Goal: Task Accomplishment & Management: Use online tool/utility

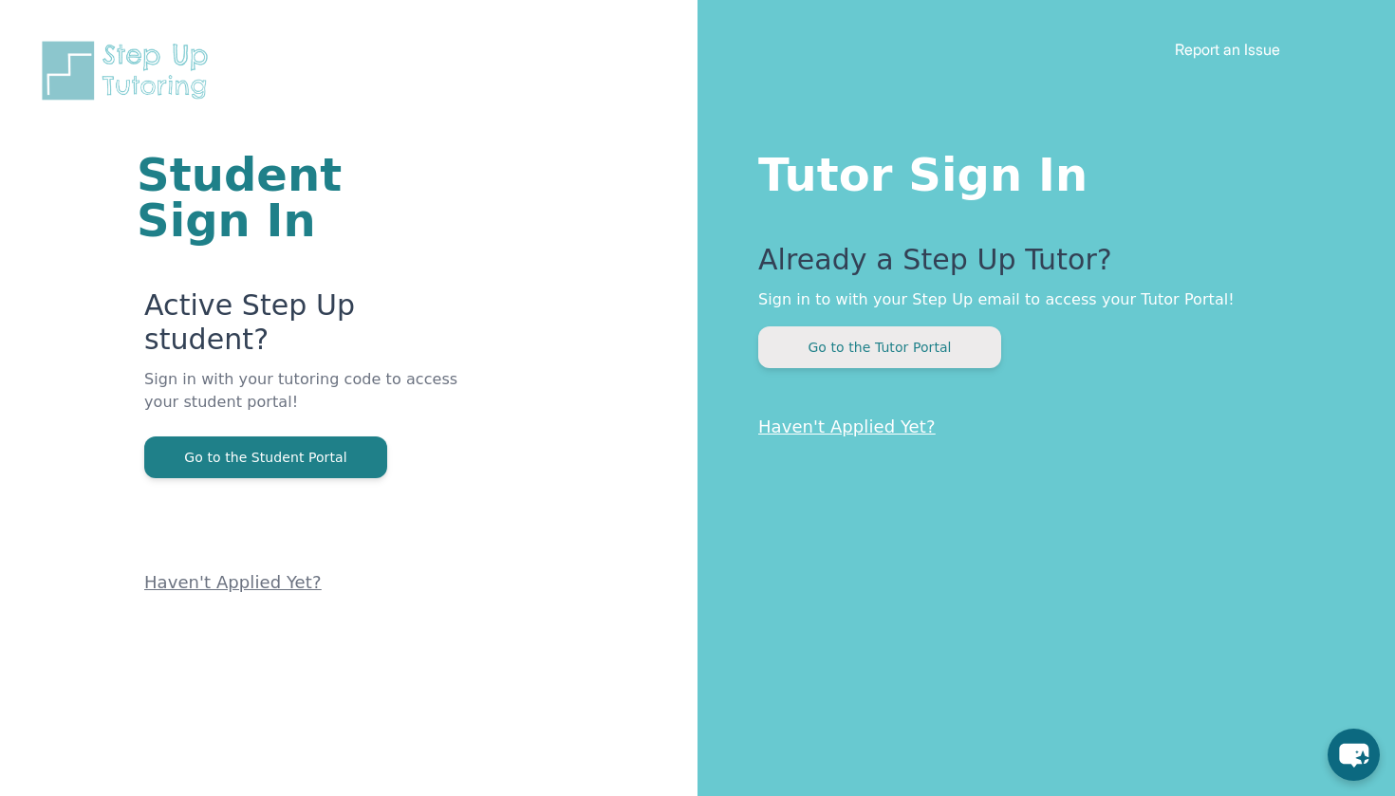
click at [922, 355] on button "Go to the Tutor Portal" at bounding box center [879, 348] width 243 height 42
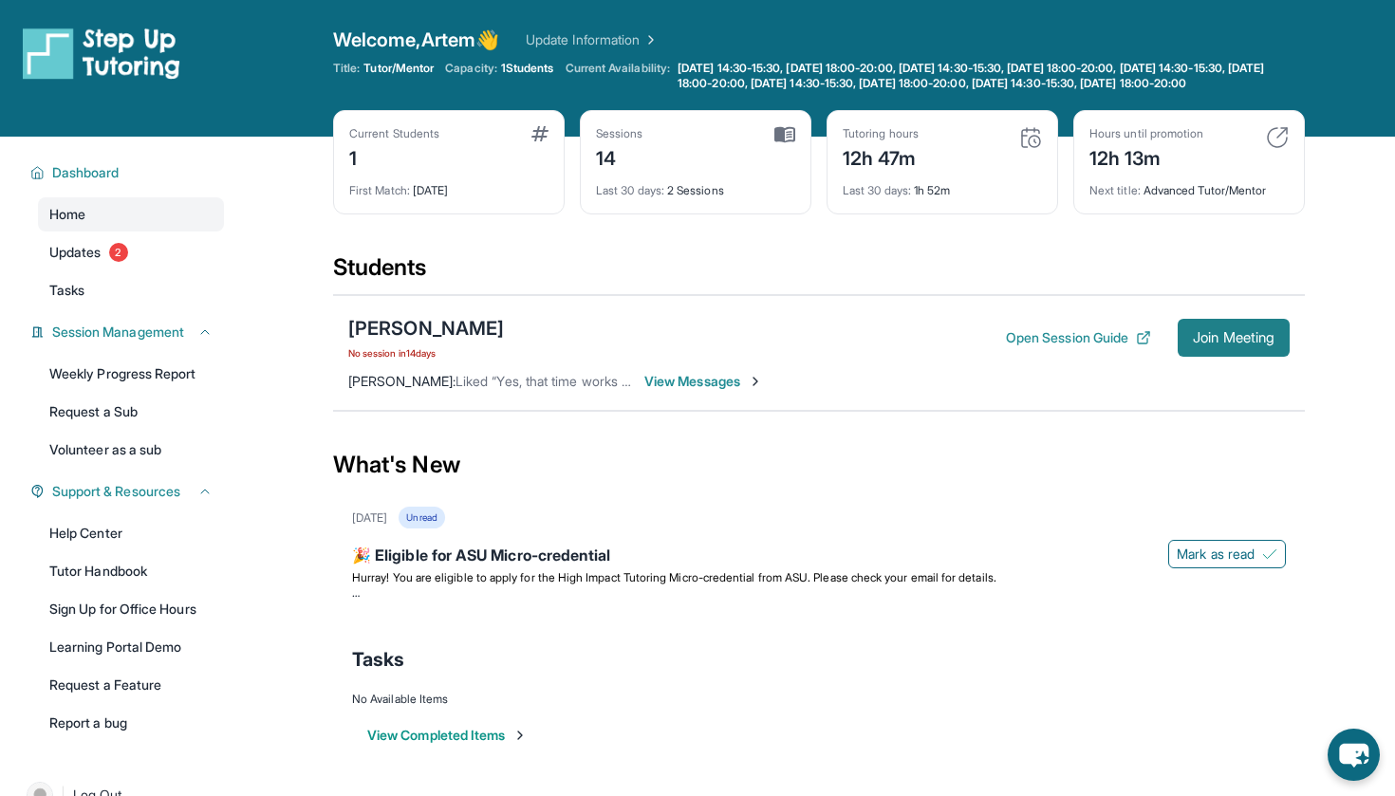
click at [1209, 344] on span "Join Meeting" at bounding box center [1234, 337] width 82 height 11
click at [1207, 344] on span "Join Meeting" at bounding box center [1234, 337] width 82 height 11
